Goal: Task Accomplishment & Management: Manage account settings

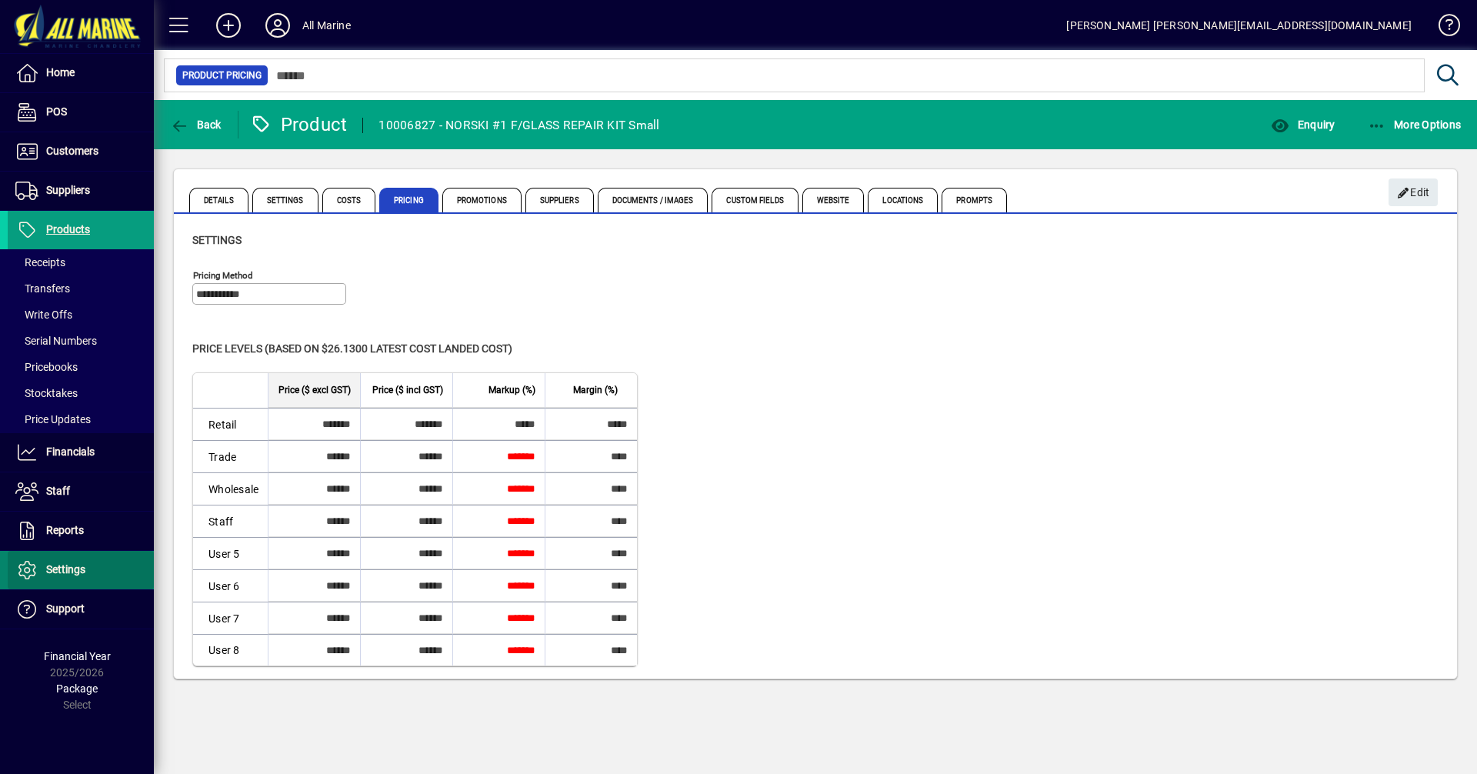
click at [77, 567] on span "Settings" at bounding box center [65, 569] width 39 height 12
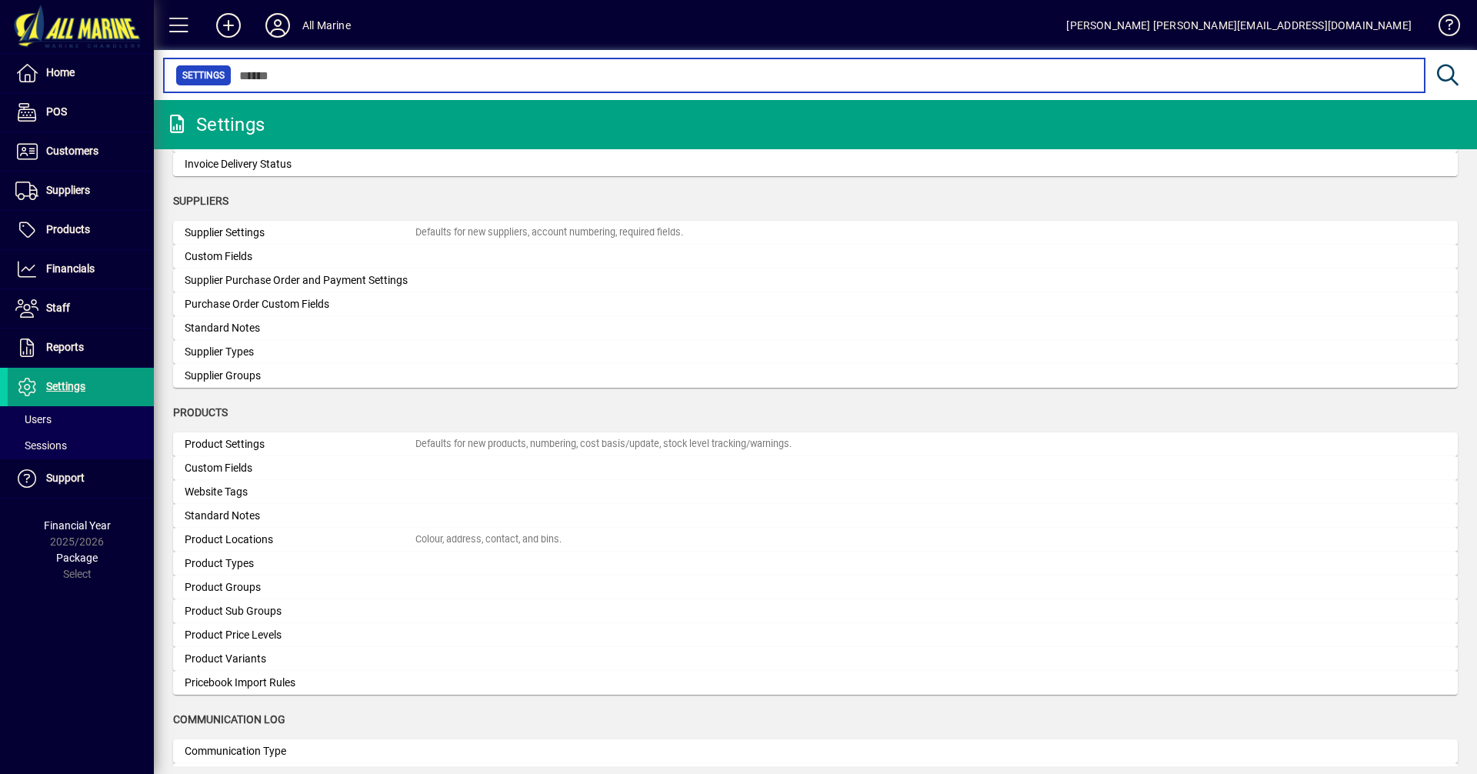
scroll to position [1278, 0]
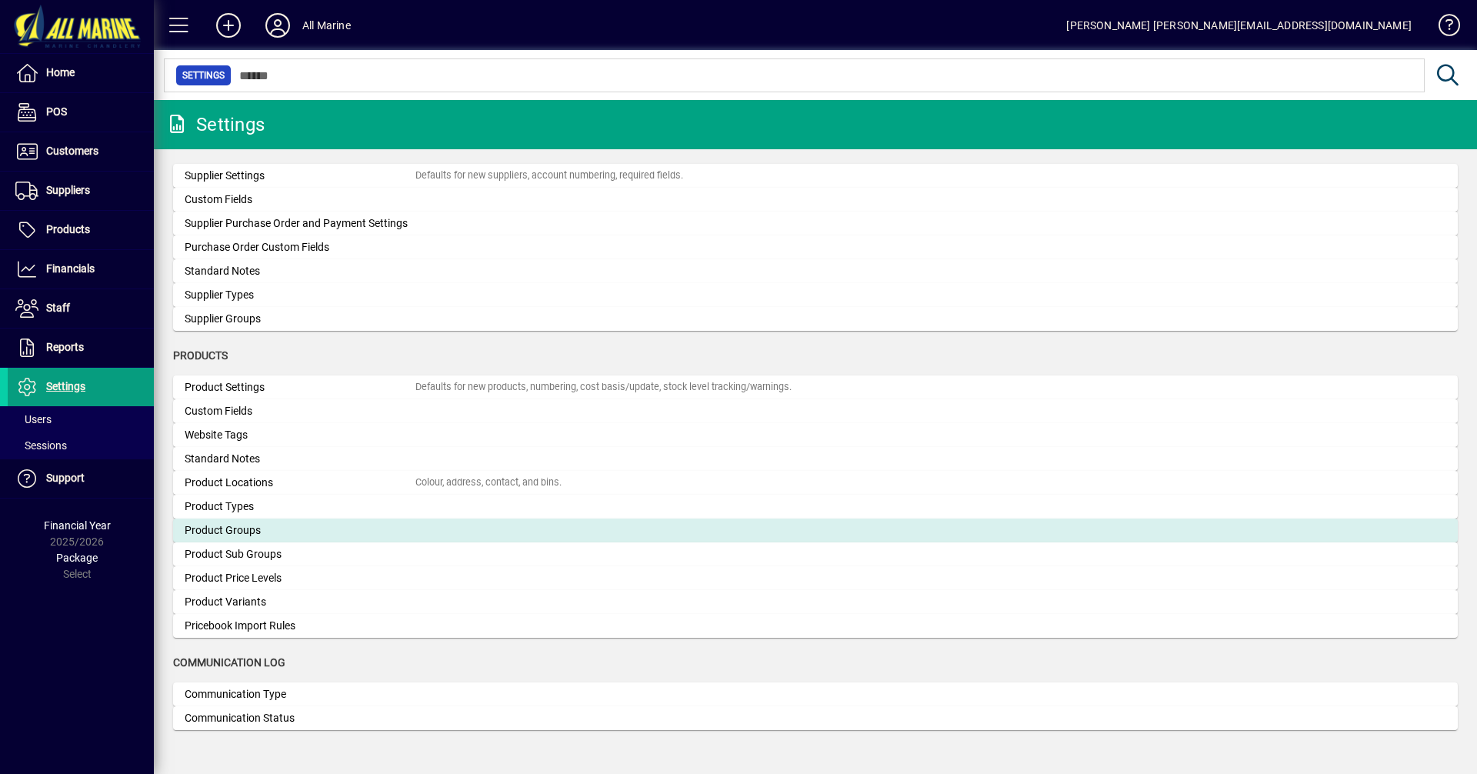
click at [230, 525] on div "Product Groups" at bounding box center [300, 530] width 231 height 16
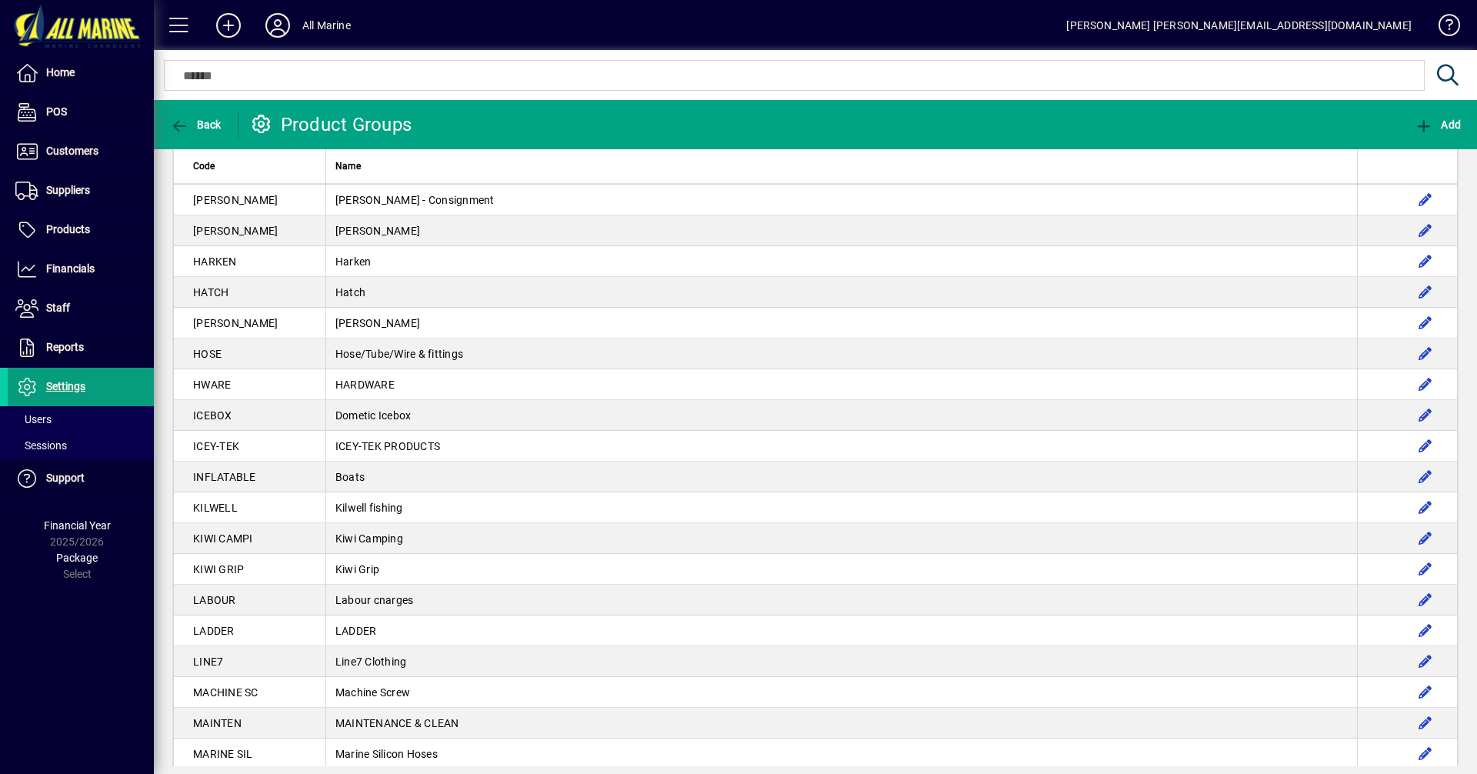
scroll to position [1486, 0]
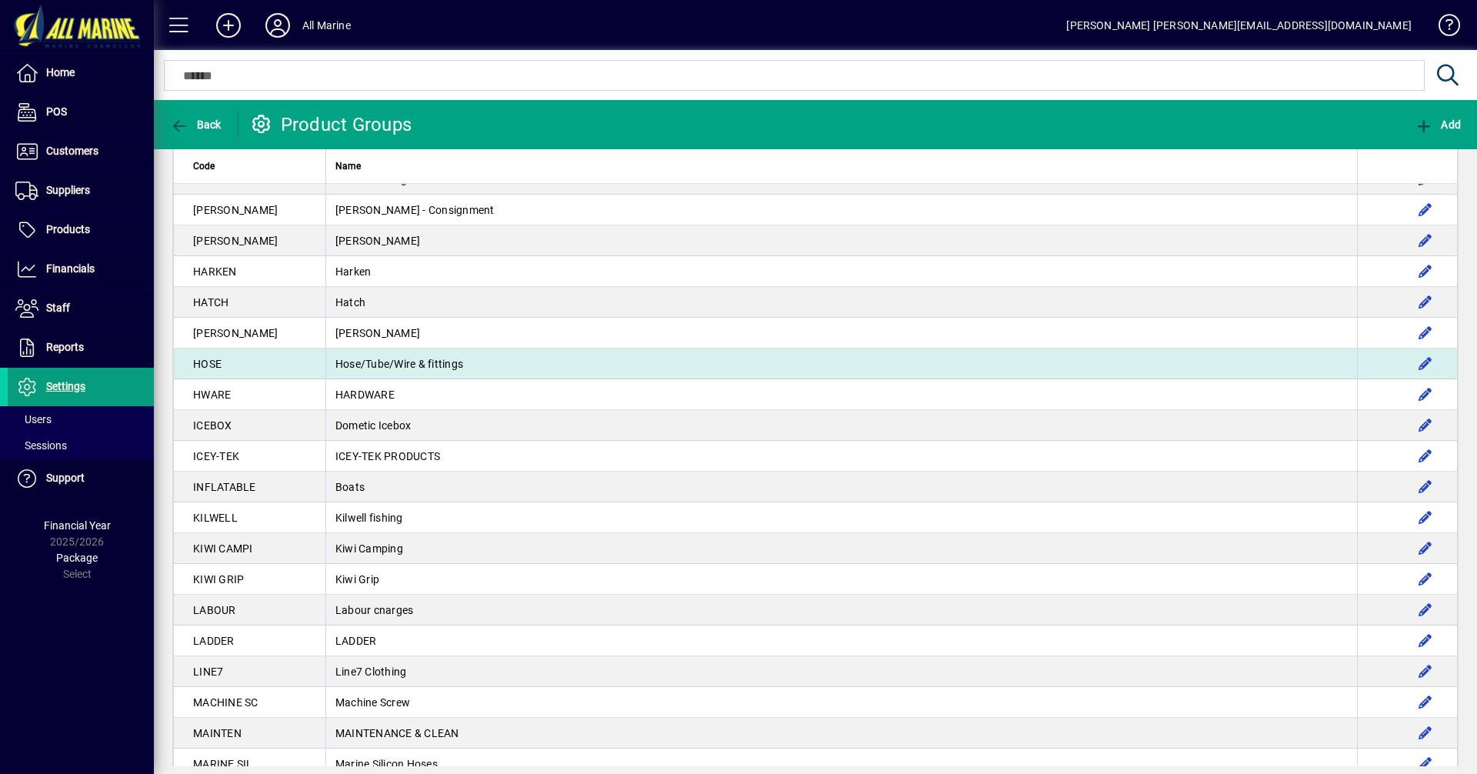
click at [325, 361] on td "Hose/Tube/Wire & fittings" at bounding box center [841, 363] width 1032 height 31
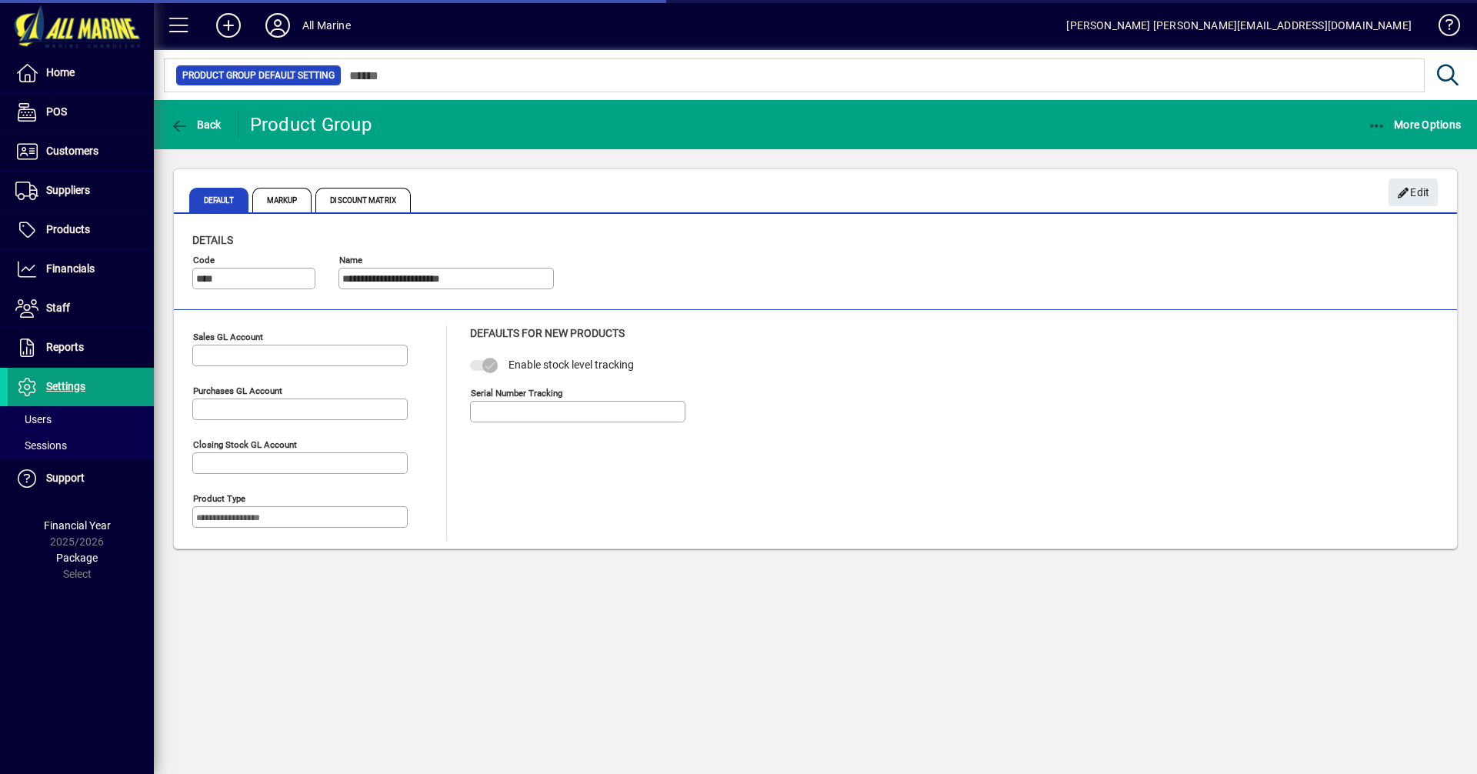
type input "****"
click at [370, 200] on span "Discount Matrix" at bounding box center [362, 200] width 95 height 25
